Goal: Task Accomplishment & Management: Use online tool/utility

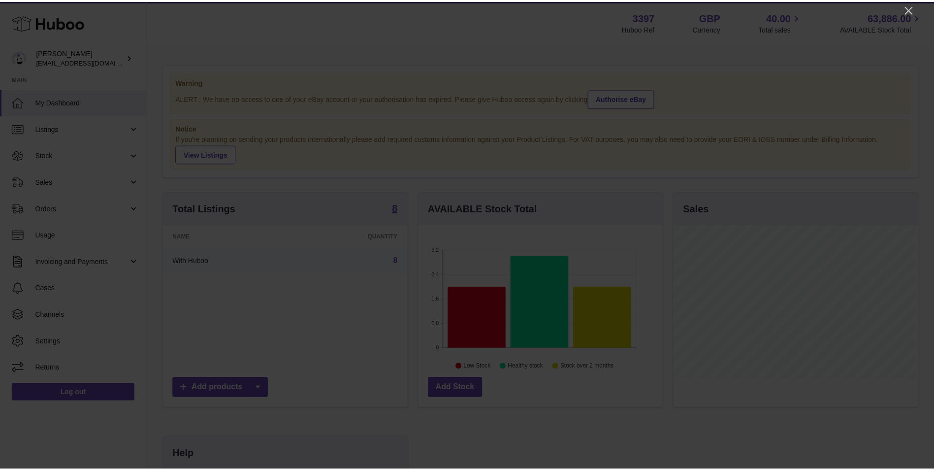
scroll to position [154, 246]
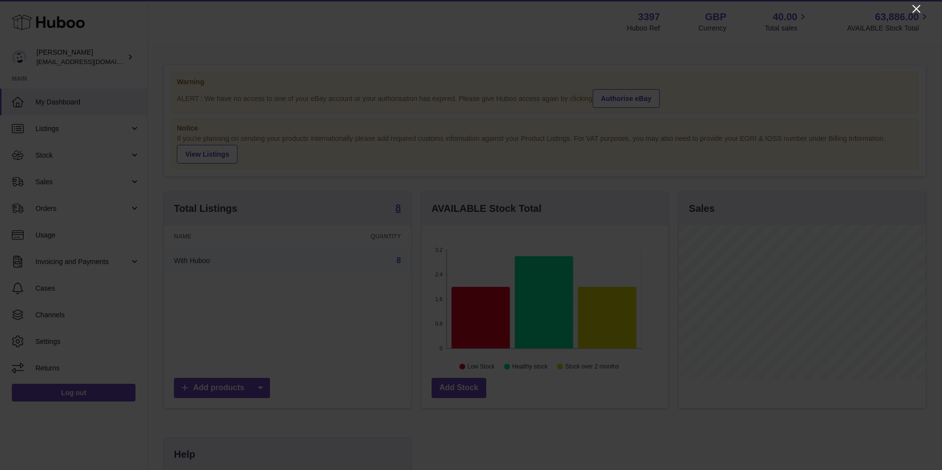
drag, startPoint x: 919, startPoint y: 0, endPoint x: 919, endPoint y: 7, distance: 6.4
click at [919, 0] on div at bounding box center [471, 235] width 942 height 470
click at [915, 11] on icon "Close" at bounding box center [916, 9] width 12 height 12
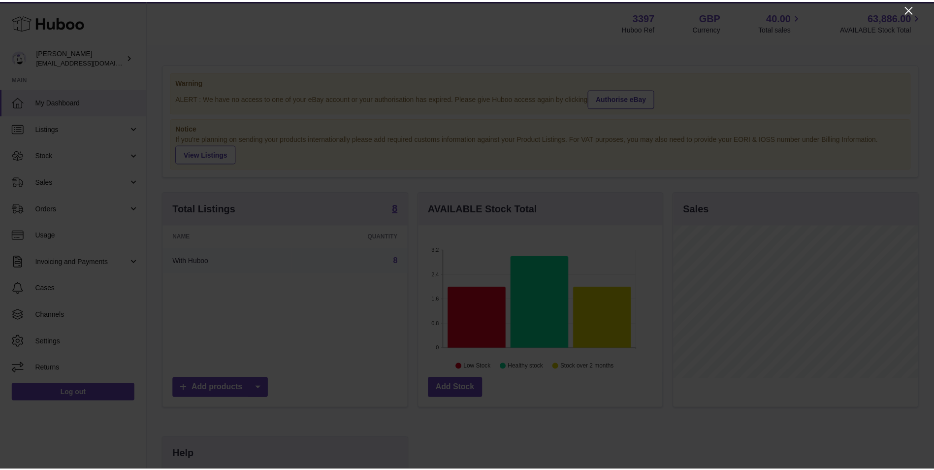
scroll to position [492391, 492300]
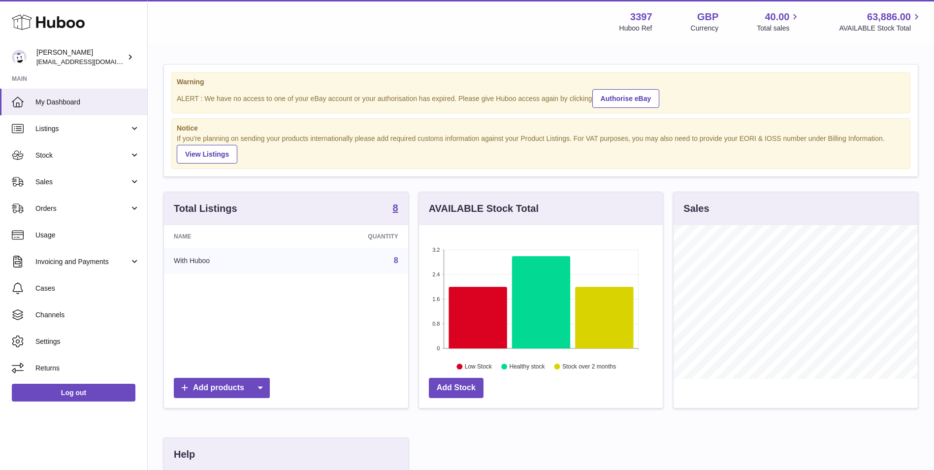
drag, startPoint x: 45, startPoint y: 211, endPoint x: 46, endPoint y: 223, distance: 12.4
click at [45, 211] on span "Orders" at bounding box center [82, 208] width 94 height 9
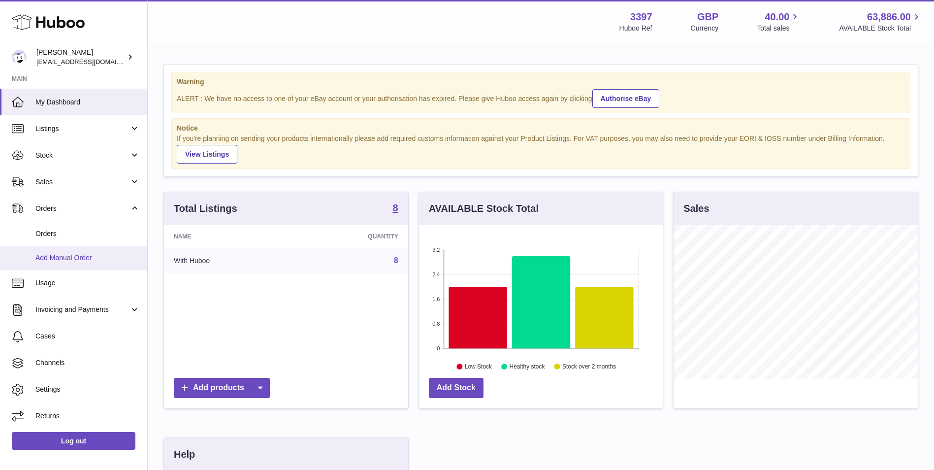
click at [47, 265] on link "Add Manual Order" at bounding box center [73, 258] width 147 height 24
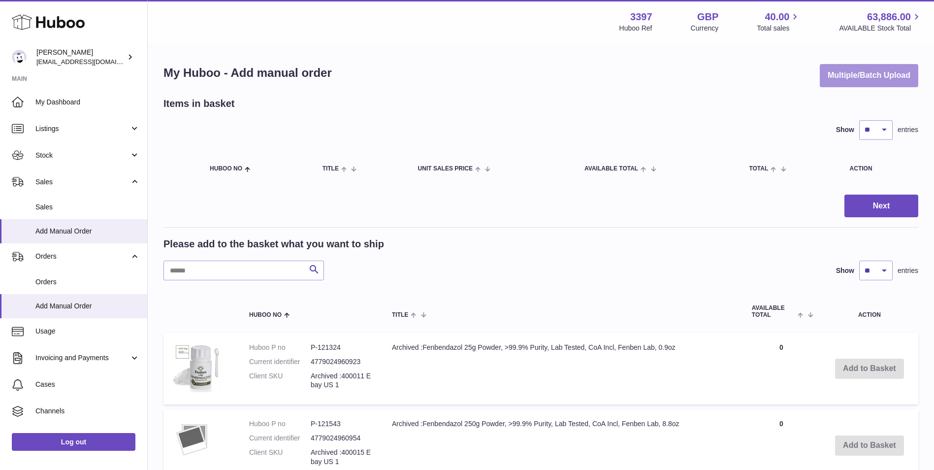
click at [852, 81] on button "Multiple/Batch Upload" at bounding box center [869, 75] width 99 height 23
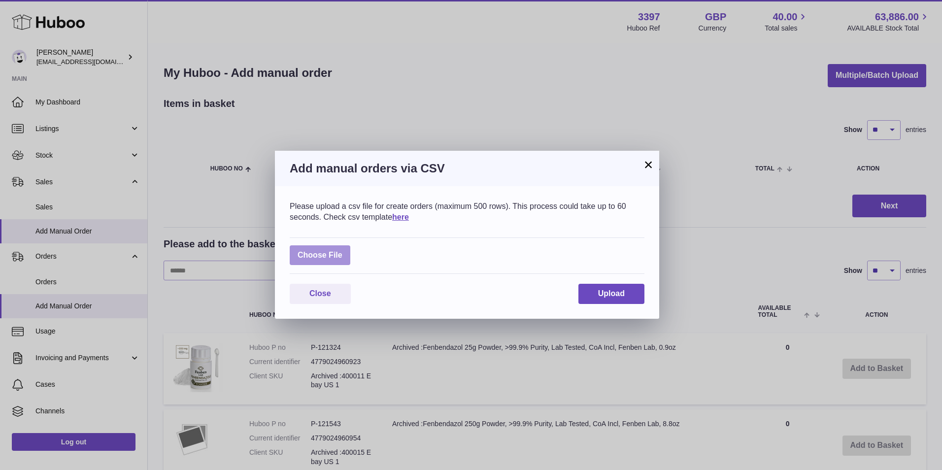
click at [311, 254] on label at bounding box center [320, 255] width 61 height 20
click at [342, 251] on input "file" at bounding box center [342, 250] width 0 height 0
type input "**********"
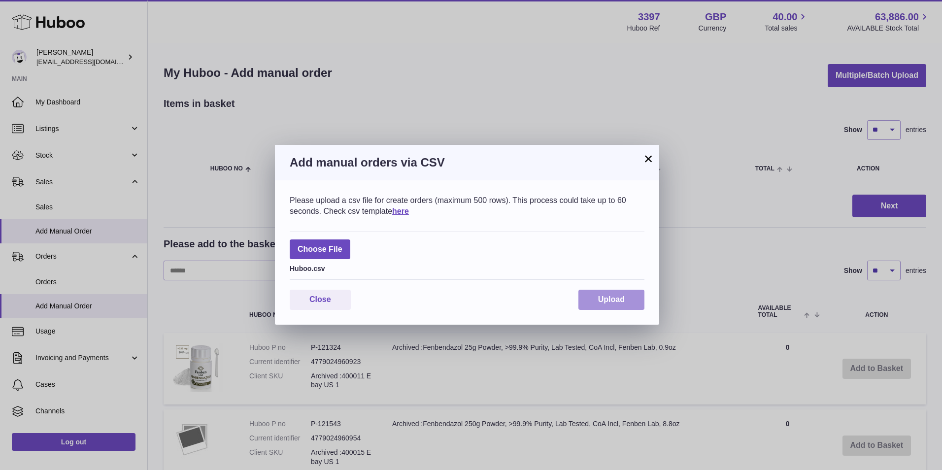
click at [620, 294] on button "Upload" at bounding box center [611, 300] width 66 height 20
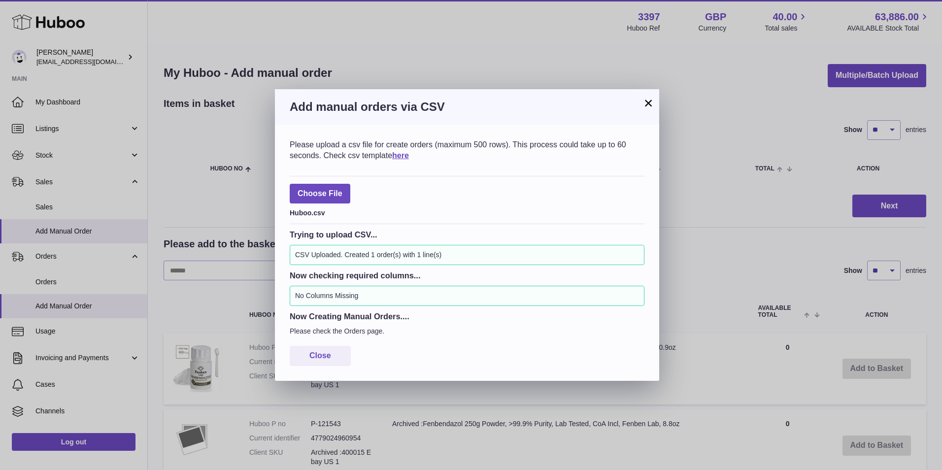
click at [322, 342] on div "Please upload a csv file for create orders (maximum 500 rows). This process cou…" at bounding box center [467, 253] width 384 height 256
click at [325, 361] on button "Close" at bounding box center [320, 356] width 61 height 20
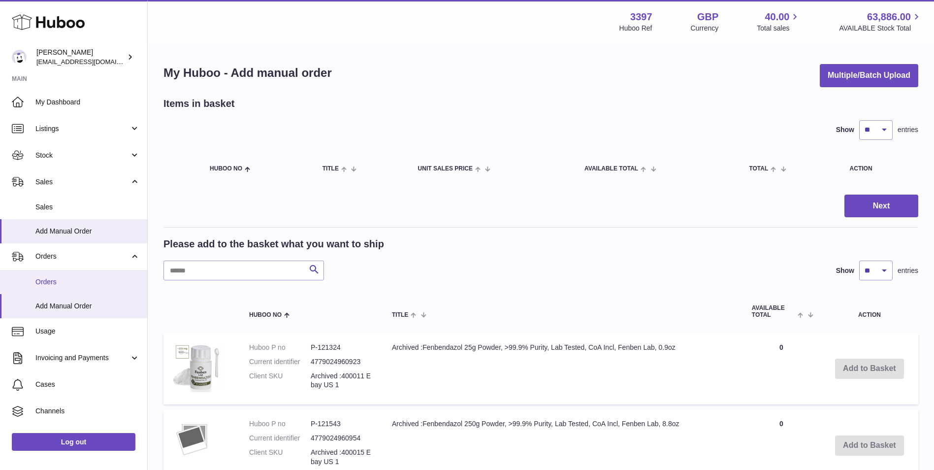
click at [49, 286] on span "Orders" at bounding box center [87, 281] width 104 height 9
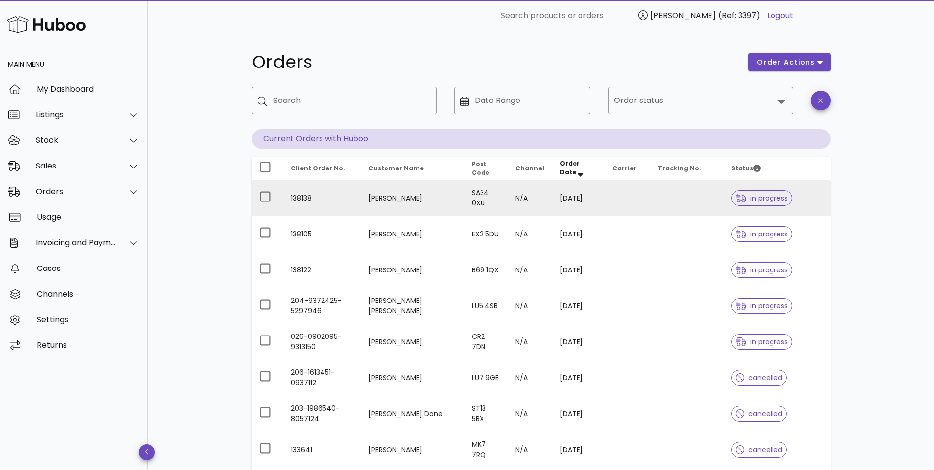
click at [389, 202] on td "[PERSON_NAME]" at bounding box center [412, 198] width 103 height 36
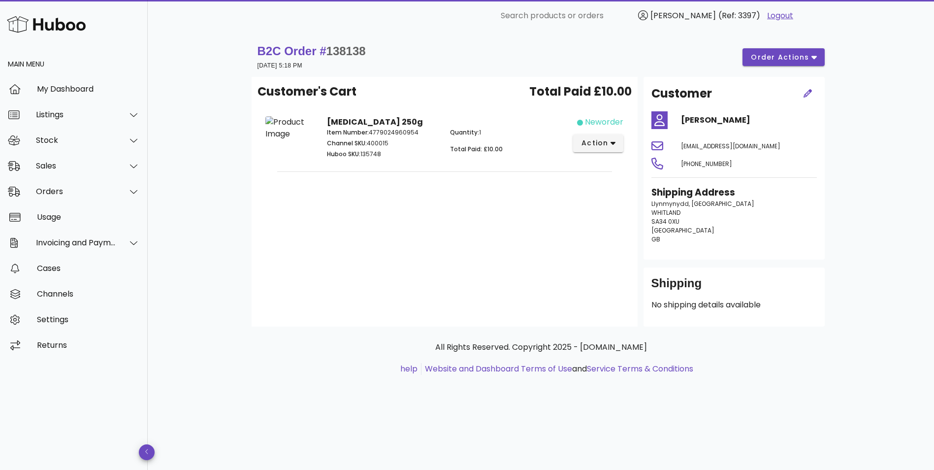
click at [358, 47] on span "138138" at bounding box center [346, 50] width 39 height 13
copy span "138138"
